Goal: Transaction & Acquisition: Purchase product/service

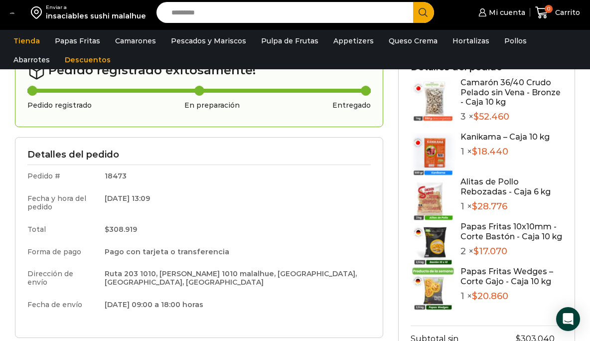
scroll to position [37, 0]
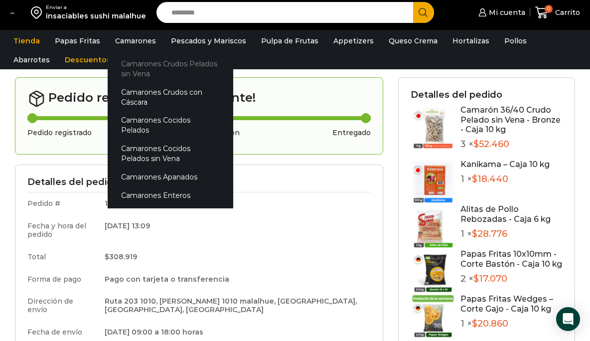
click at [132, 67] on link "Camarones Crudos Pelados sin Vena" at bounding box center [171, 68] width 126 height 28
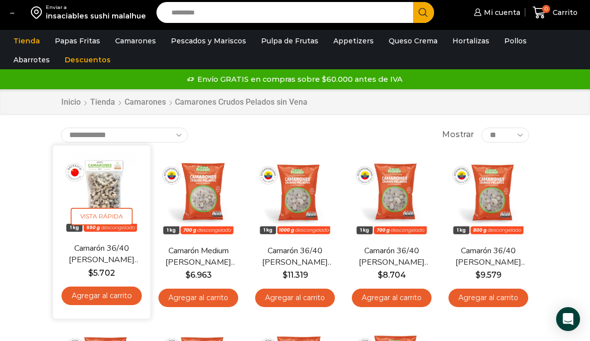
click at [104, 297] on link "Agregar al carrito" at bounding box center [101, 295] width 80 height 18
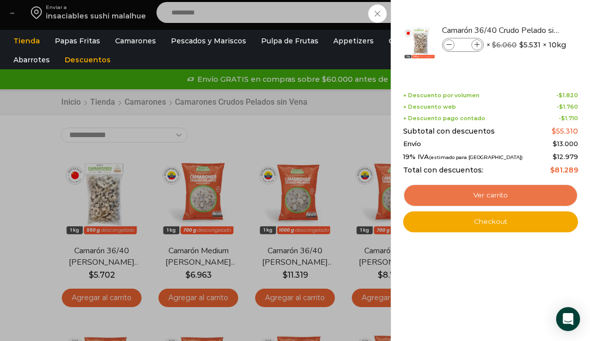
click at [508, 195] on link "Ver carrito" at bounding box center [490, 195] width 175 height 23
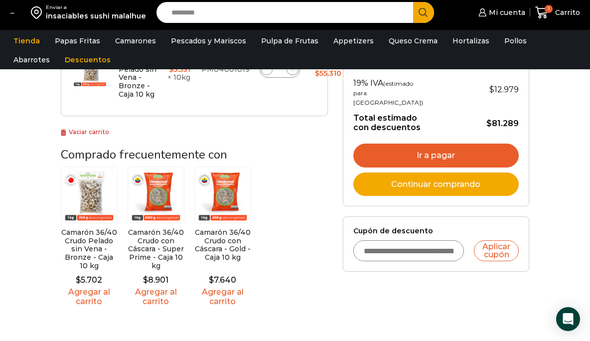
scroll to position [252, 0]
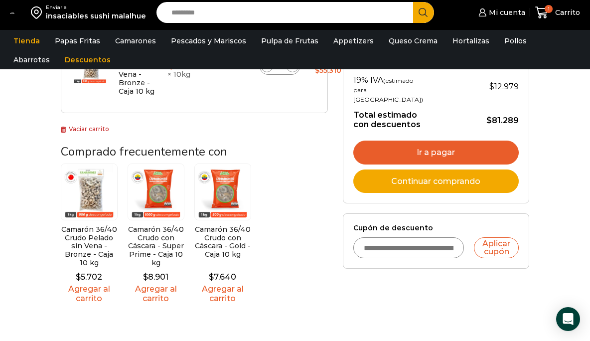
click at [451, 164] on link "Ir a pagar" at bounding box center [435, 152] width 165 height 24
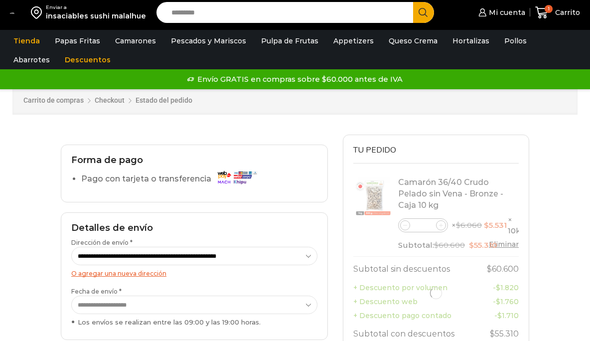
select select "*"
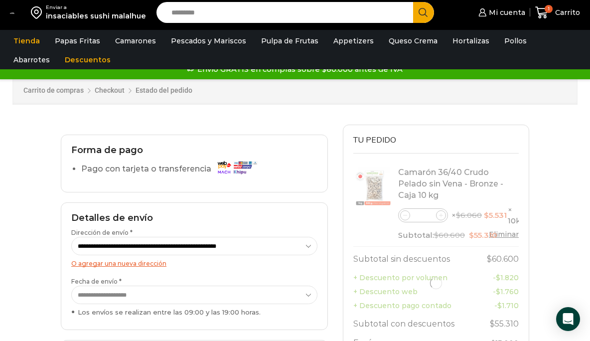
scroll to position [15, 0]
